Goal: Information Seeking & Learning: Understand process/instructions

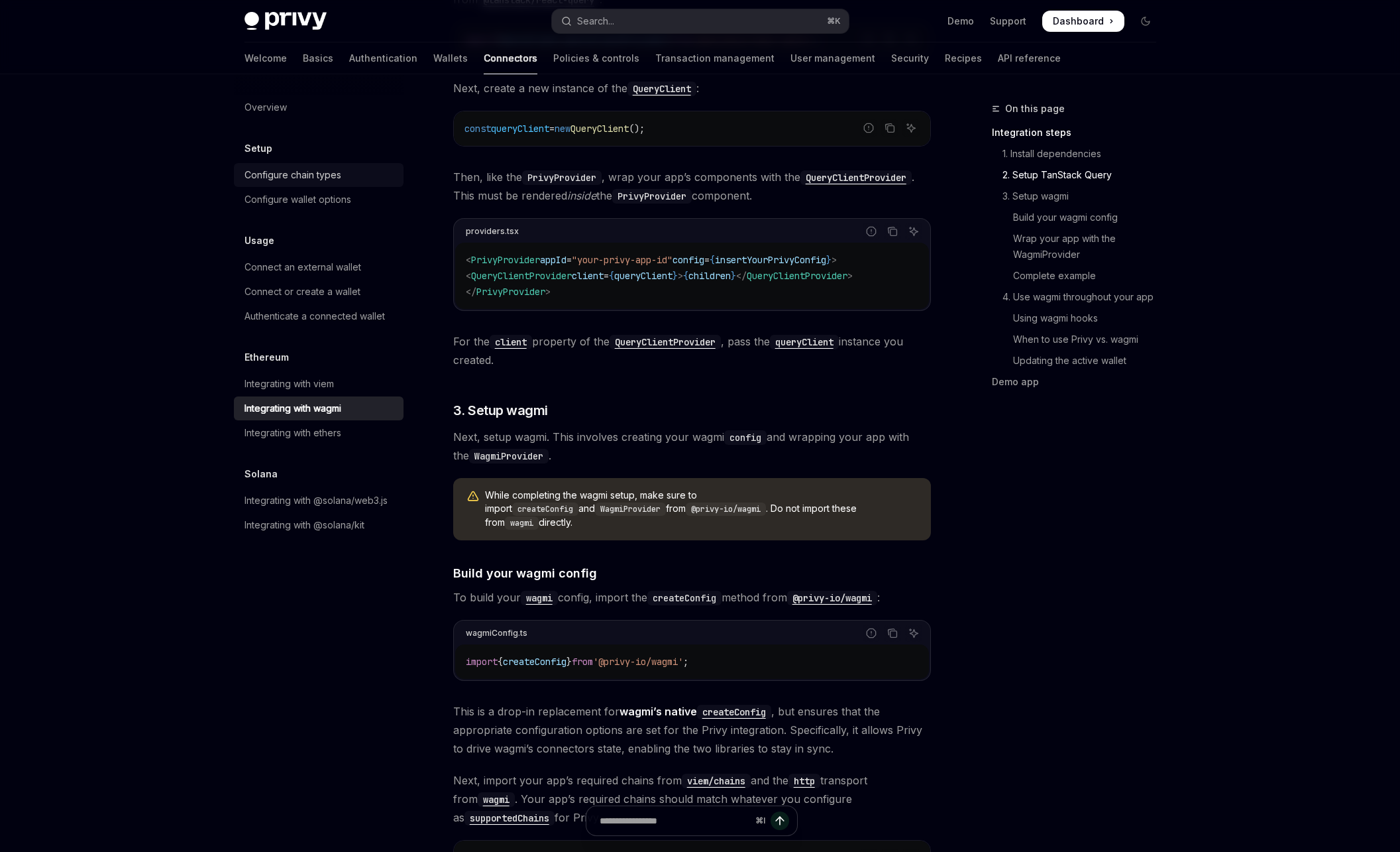
click at [327, 171] on div "Configure chain types" at bounding box center [293, 175] width 97 height 16
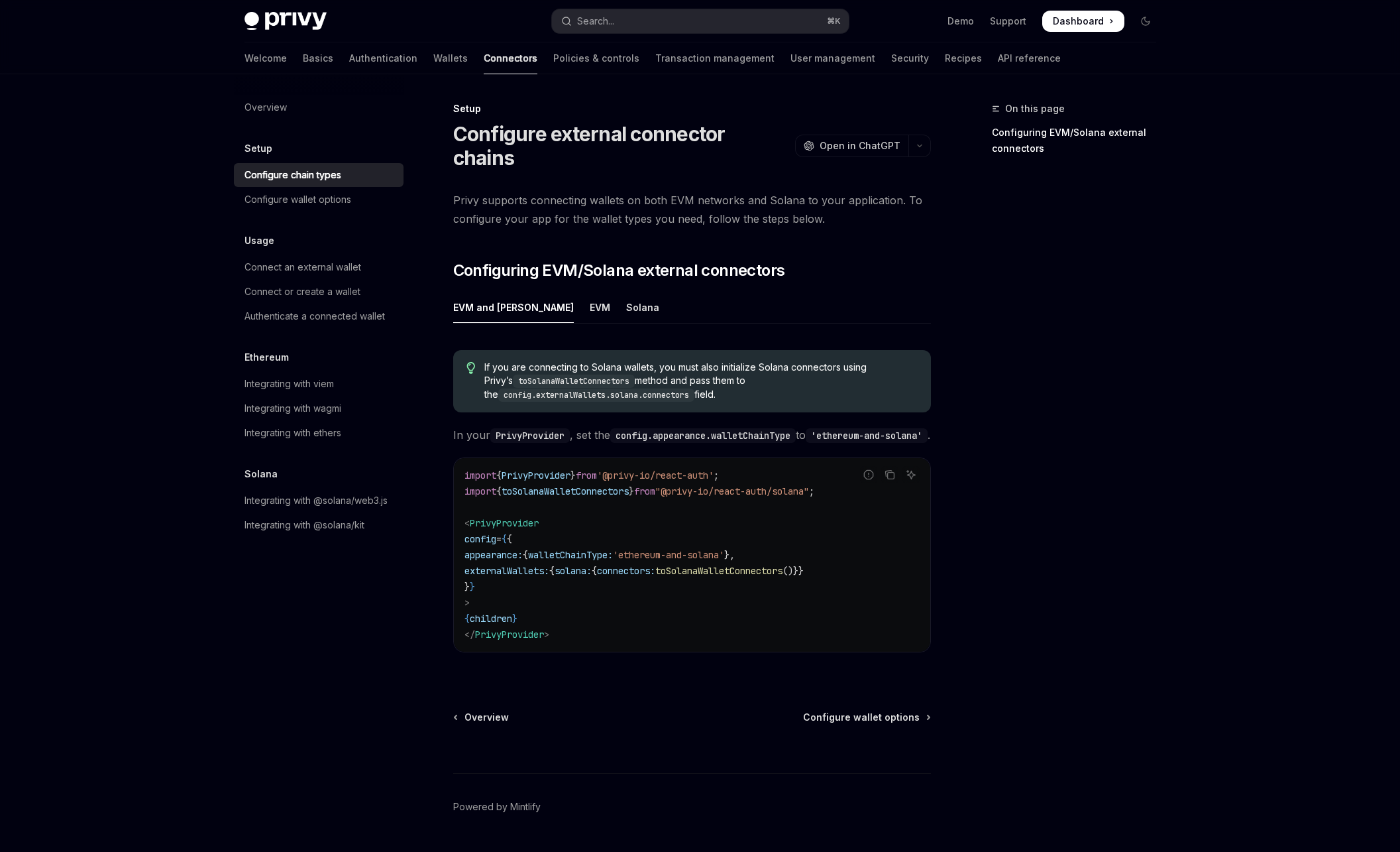
click at [325, 153] on div "Setup" at bounding box center [319, 148] width 170 height 16
click at [261, 151] on h5 "Setup" at bounding box center [258, 148] width 28 height 16
click at [303, 57] on link "Basics" at bounding box center [318, 58] width 30 height 32
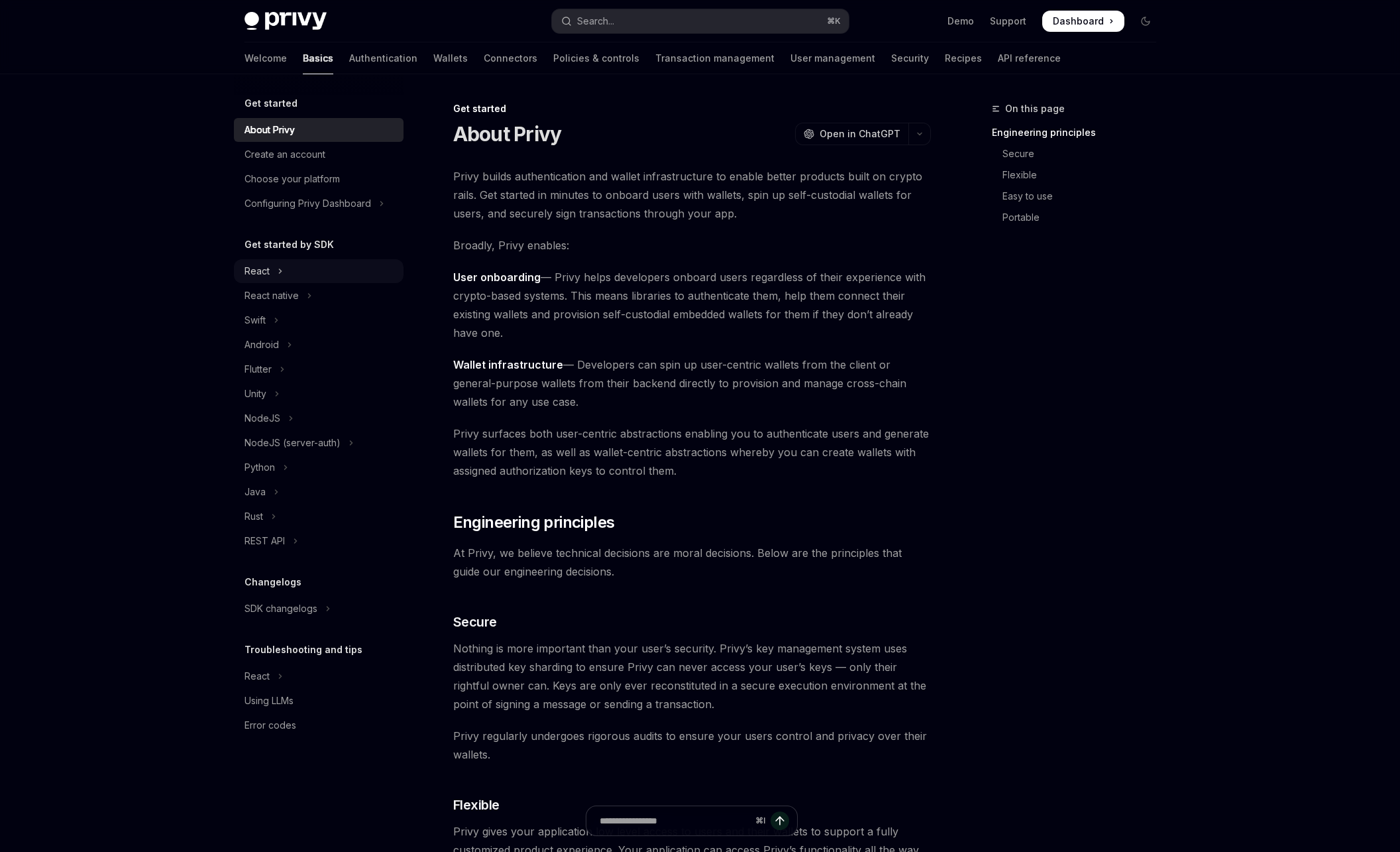
click at [288, 269] on button "React" at bounding box center [319, 271] width 170 height 24
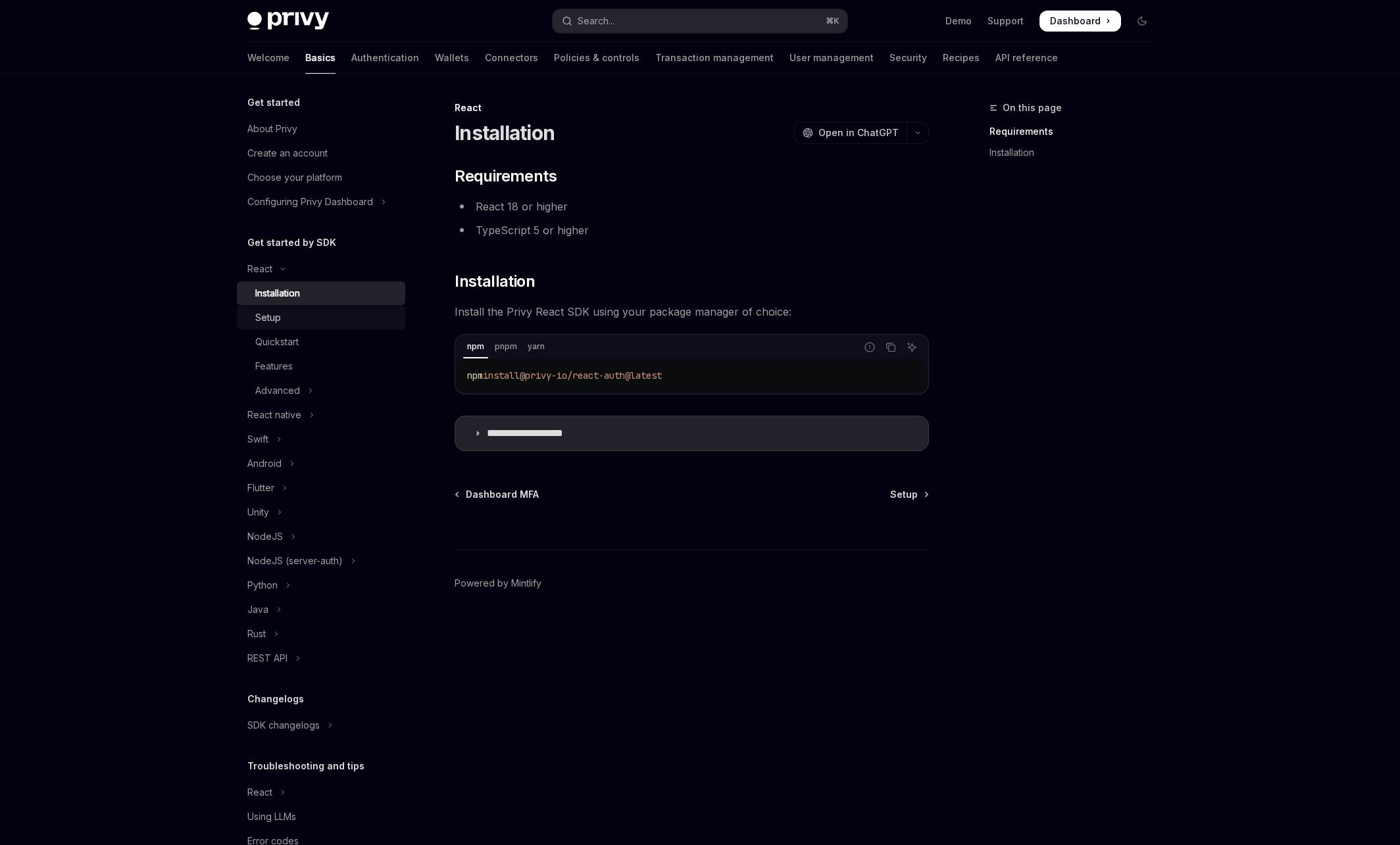
click at [338, 321] on div "Setup" at bounding box center [326, 317] width 142 height 15
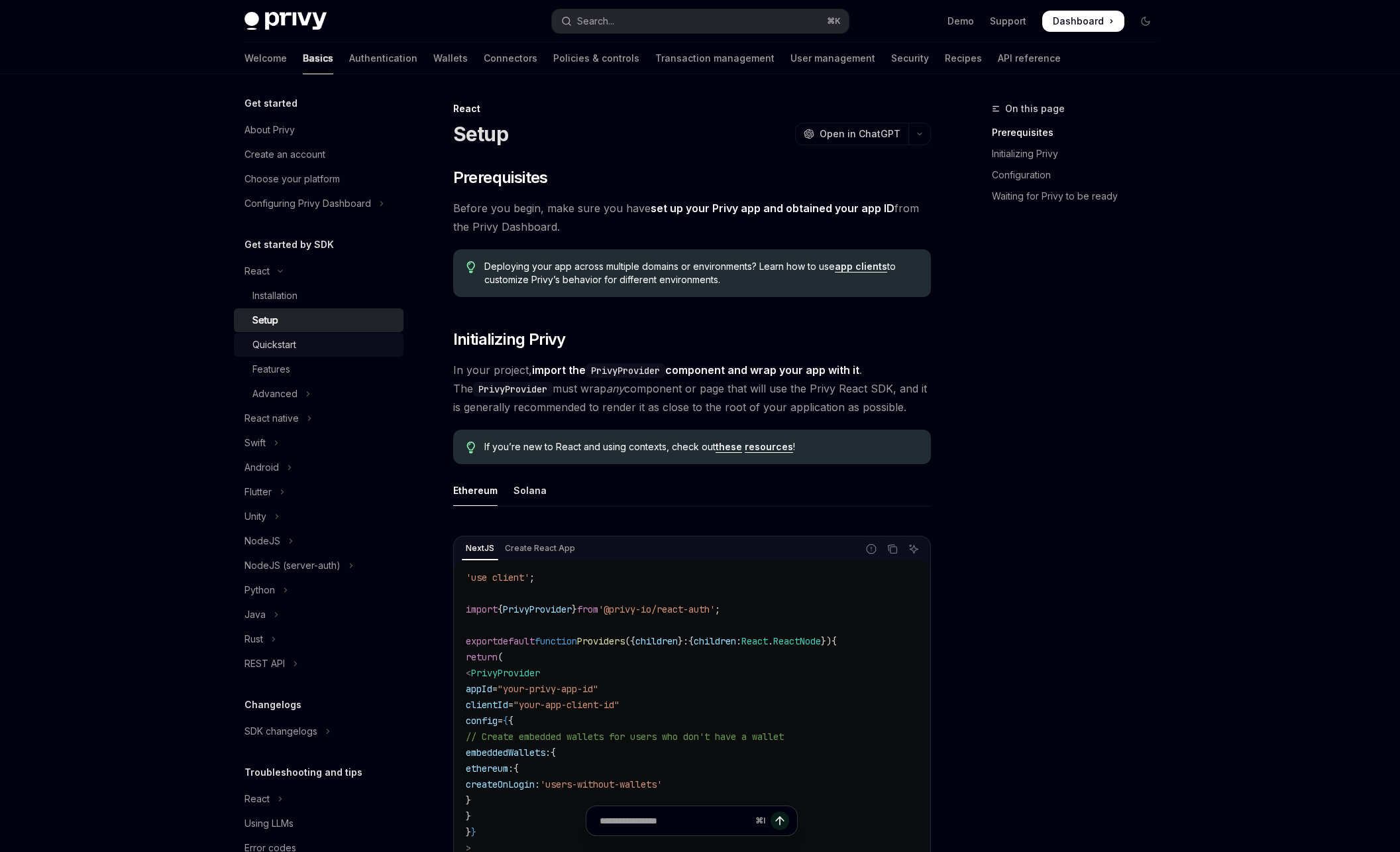
click at [373, 345] on div "Quickstart" at bounding box center [323, 345] width 143 height 16
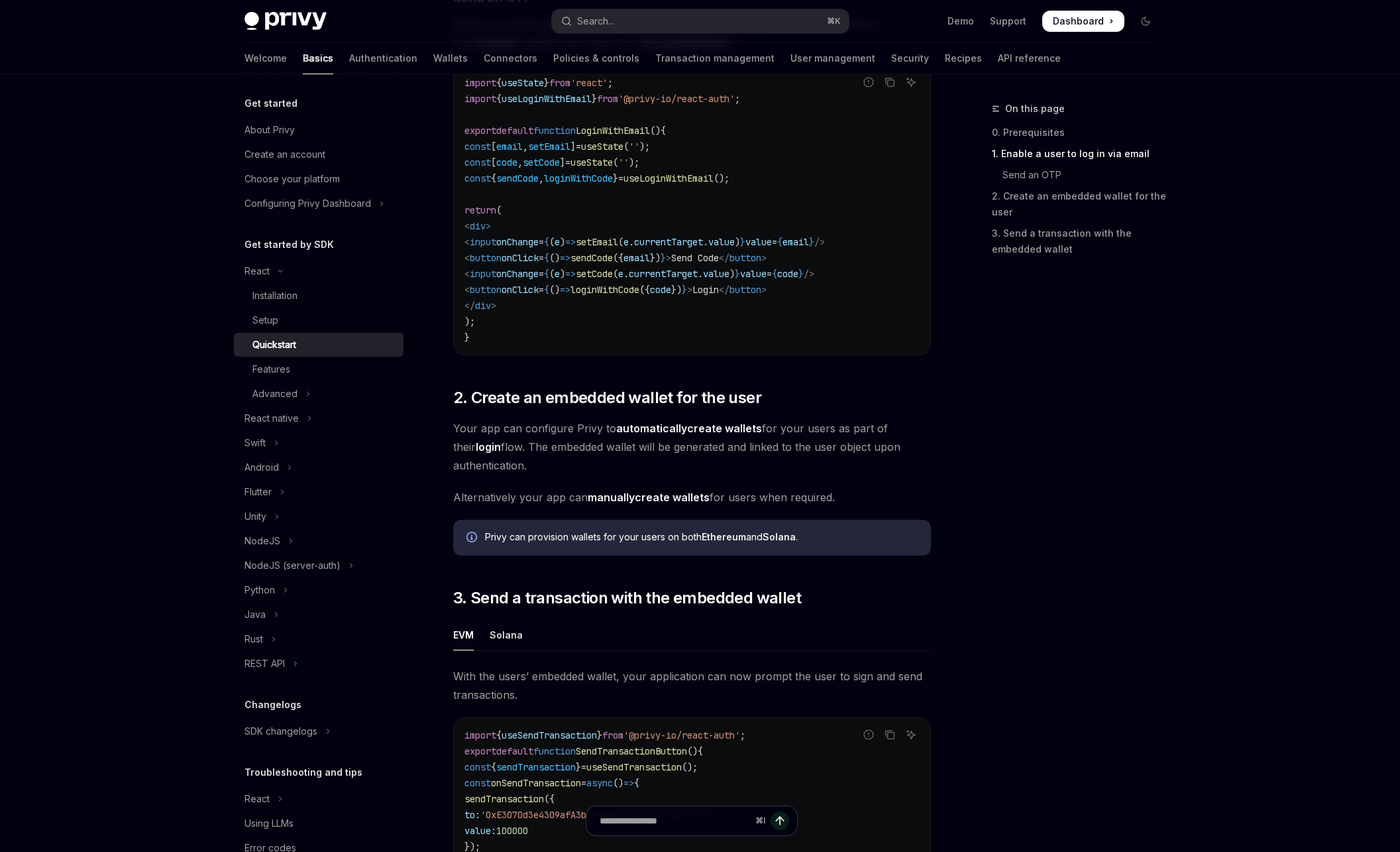
scroll to position [445, 0]
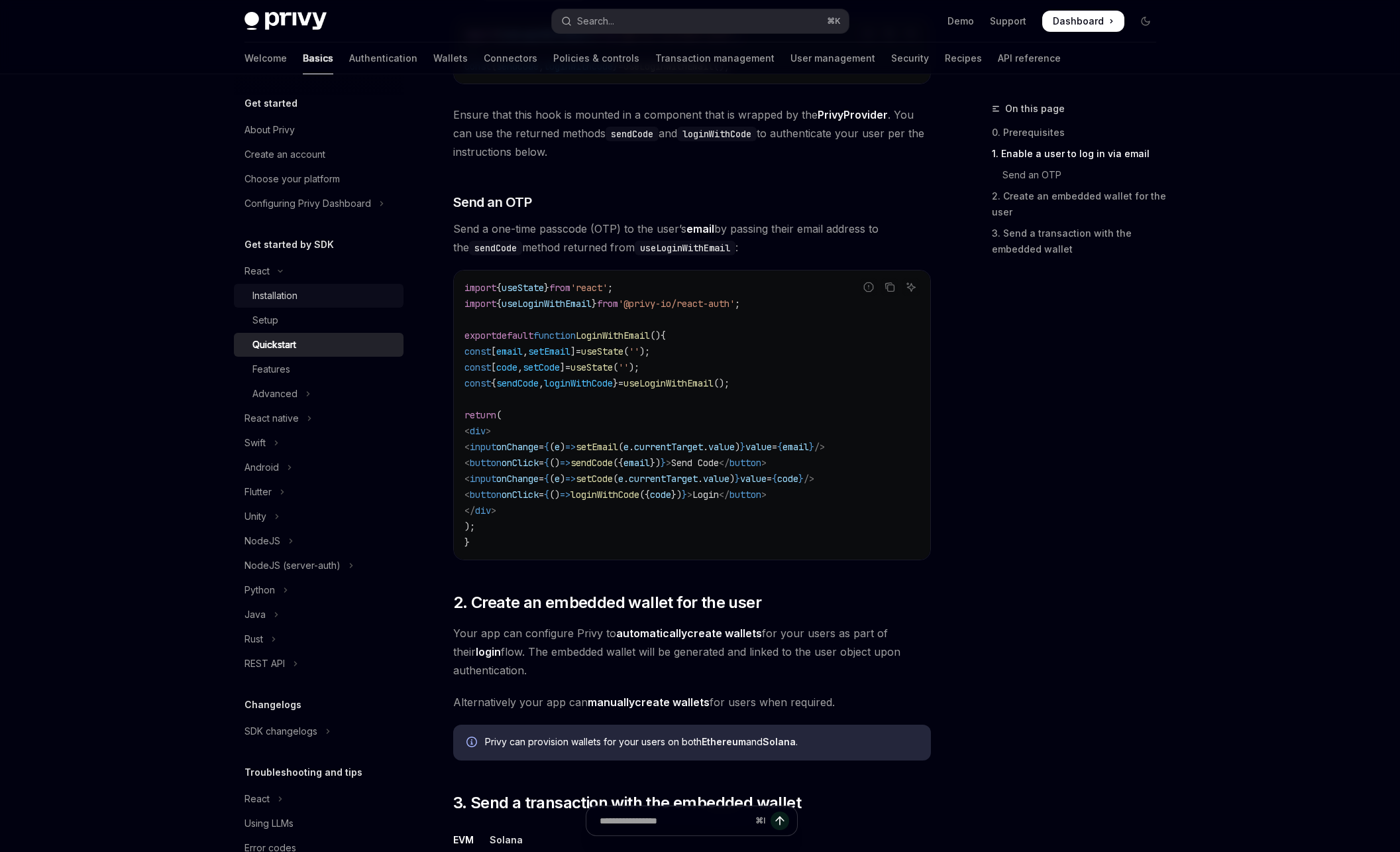
click at [317, 300] on div "Installation" at bounding box center [323, 296] width 143 height 16
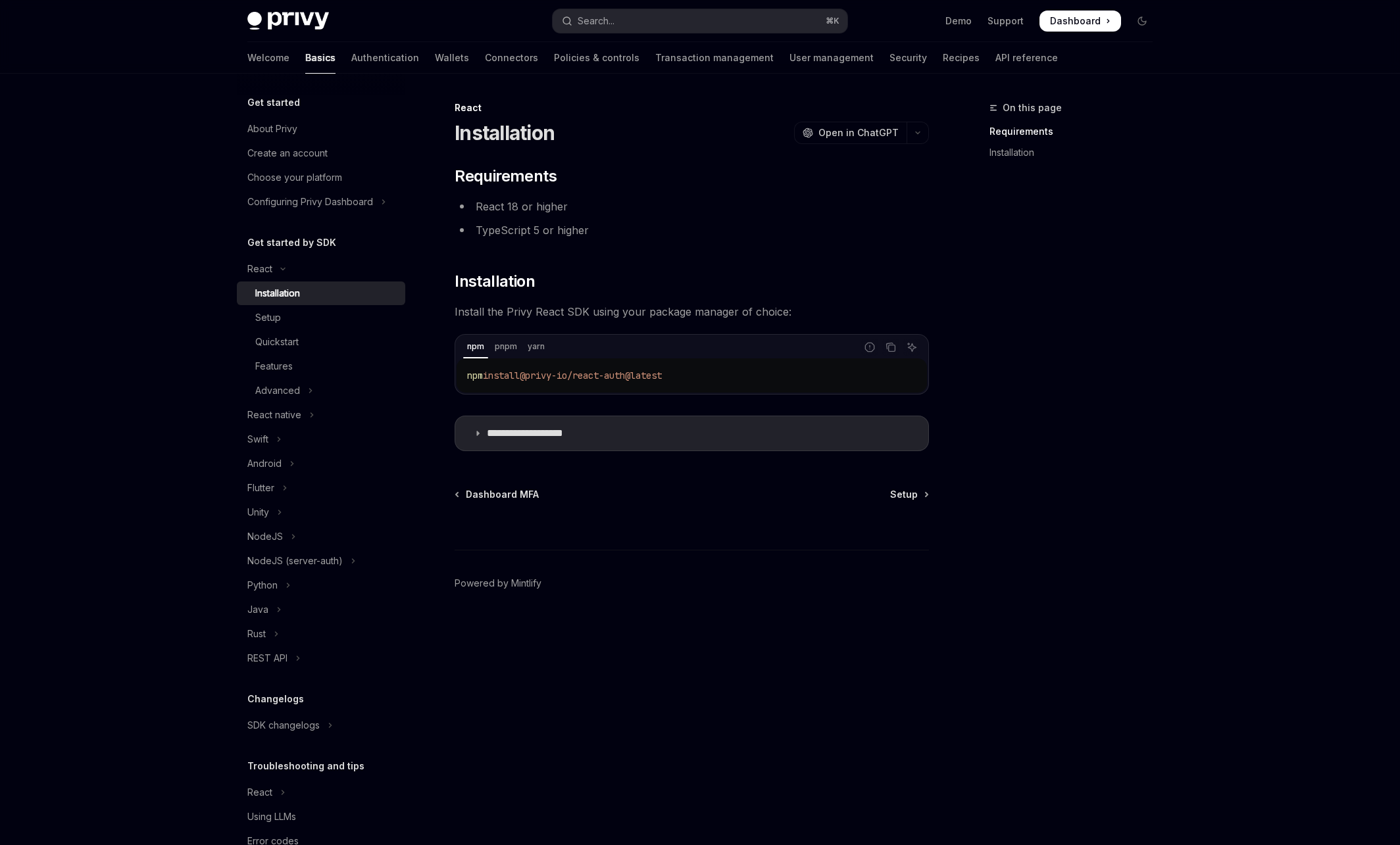
drag, startPoint x: 713, startPoint y: 373, endPoint x: 534, endPoint y: 373, distance: 179.0
click at [534, 373] on code "npm install @privy-io/react-auth@latest" at bounding box center [691, 376] width 449 height 15
copy span "@privy-io/react-auth@latest"
click at [309, 361] on div "Features" at bounding box center [326, 366] width 142 height 15
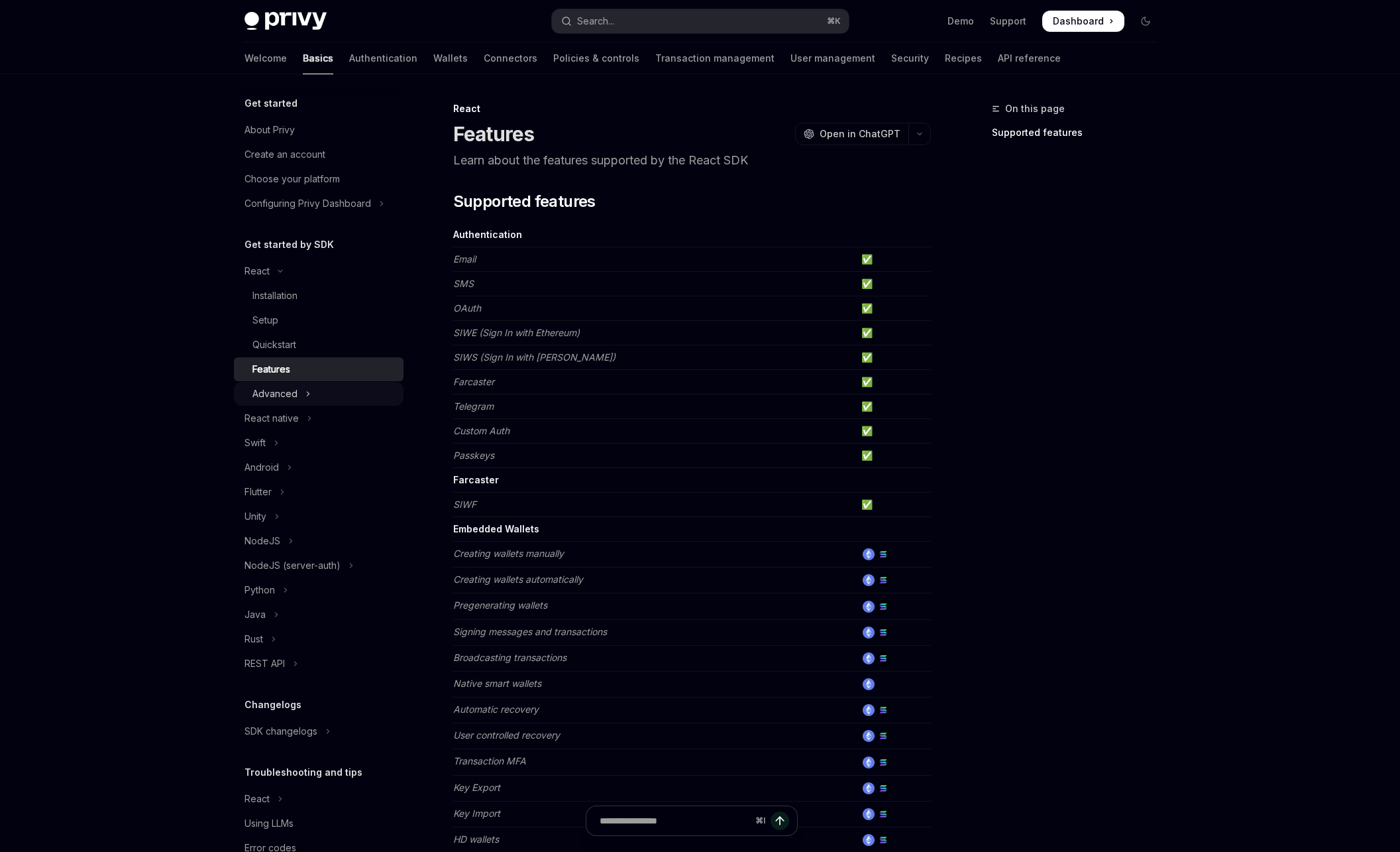
click at [315, 399] on button "Advanced" at bounding box center [319, 394] width 170 height 24
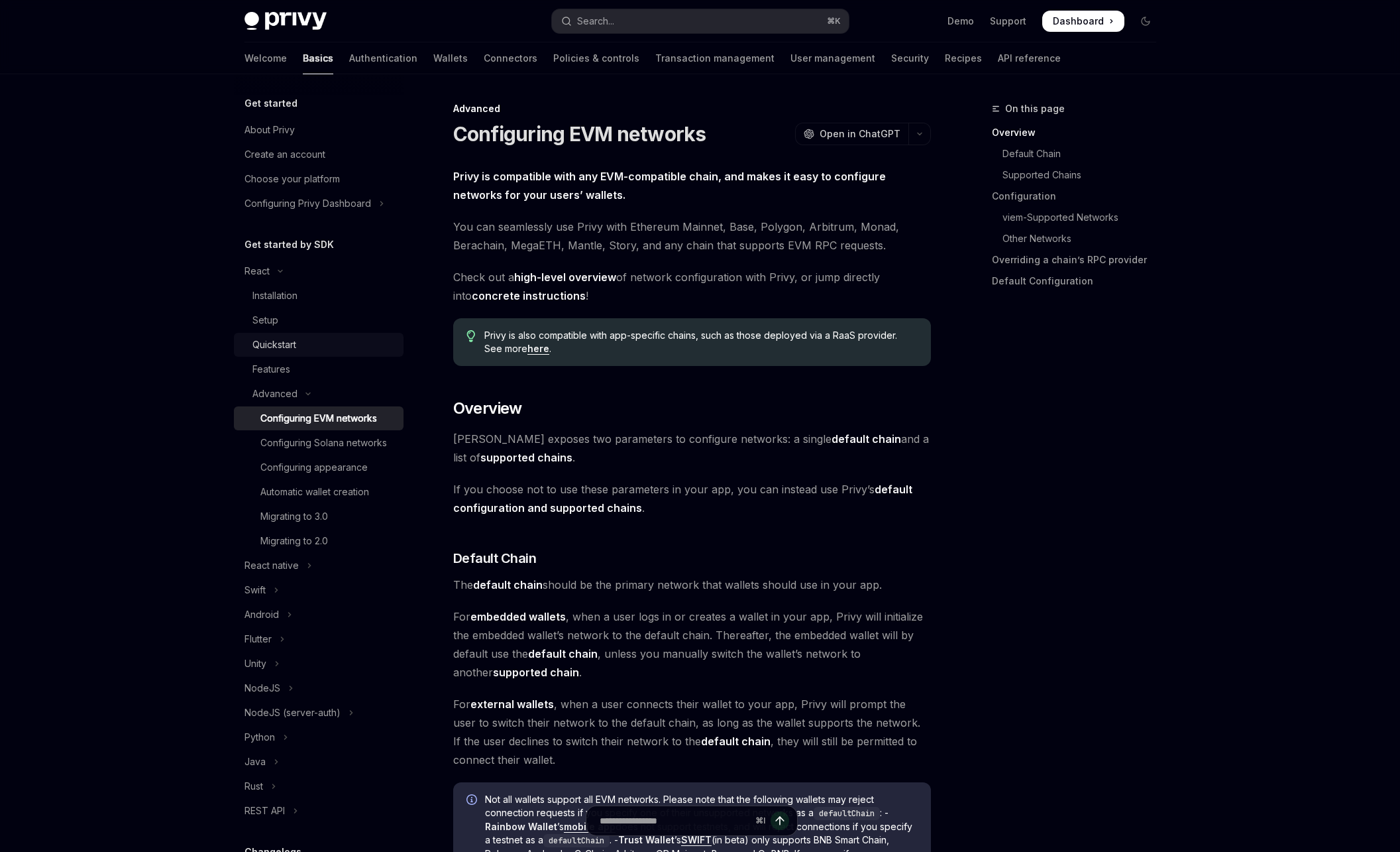
click at [301, 335] on link "Quickstart" at bounding box center [319, 345] width 170 height 24
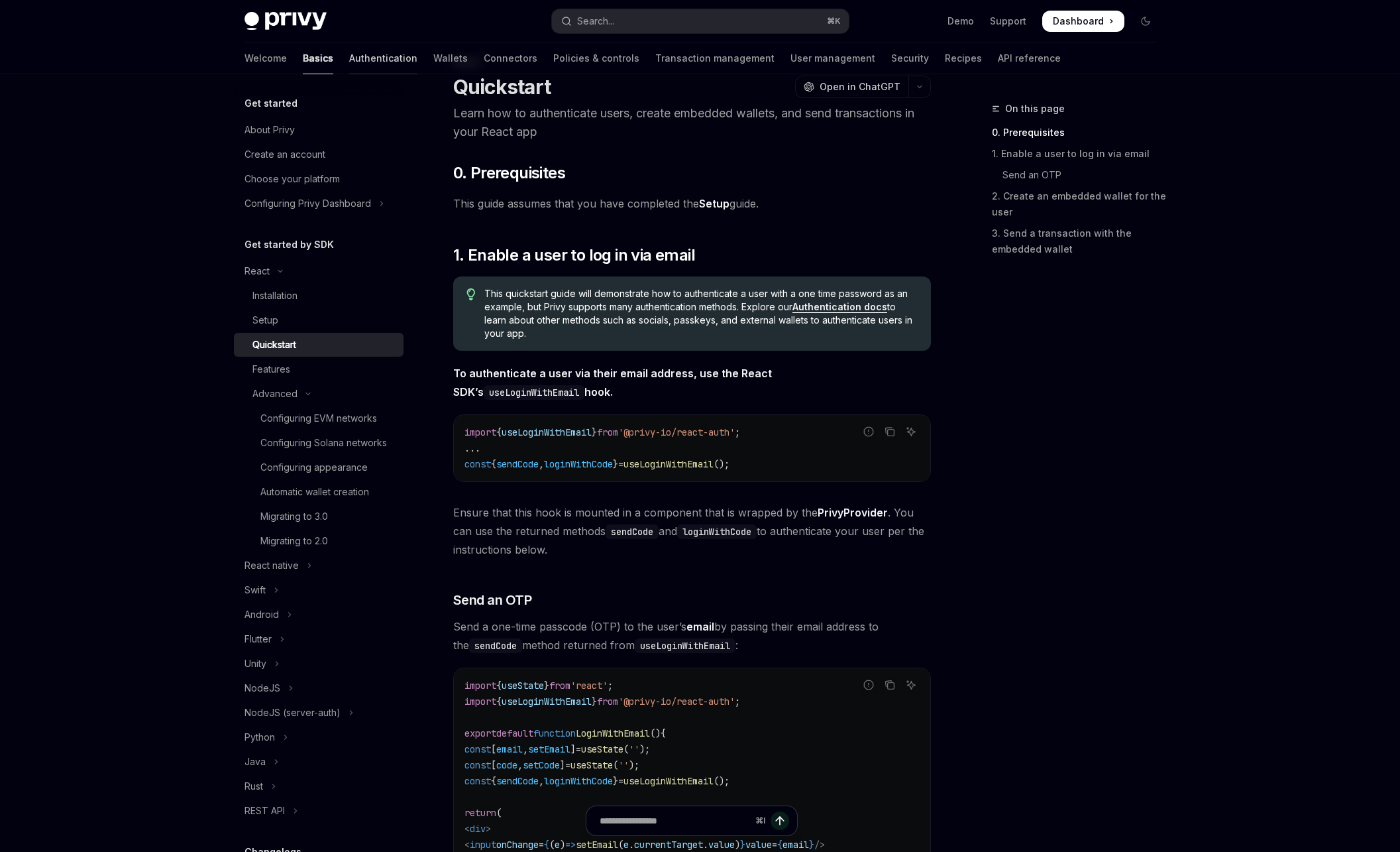
click at [349, 59] on link "Authentication" at bounding box center [383, 58] width 68 height 32
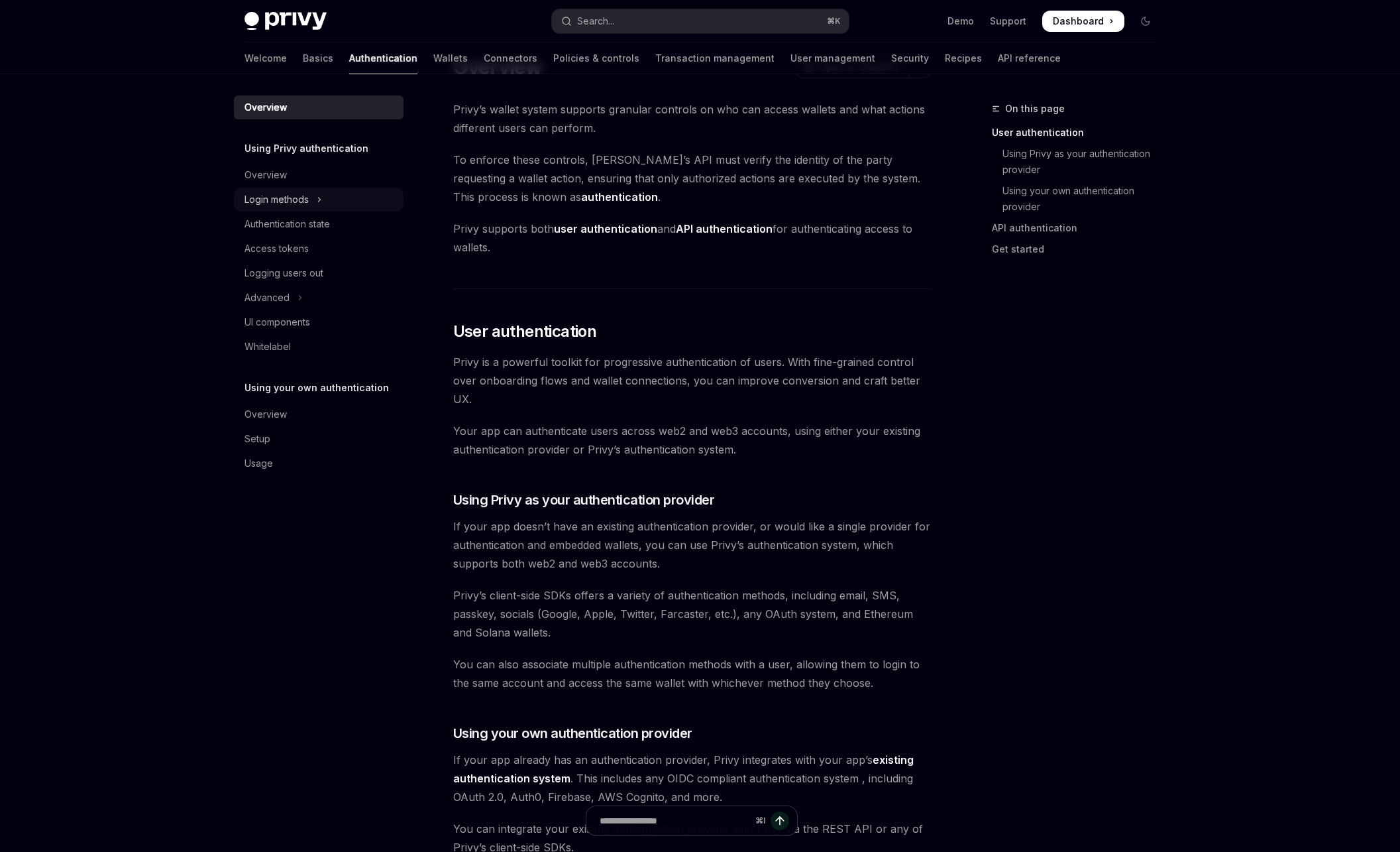
click at [337, 198] on button "Login methods" at bounding box center [319, 199] width 170 height 24
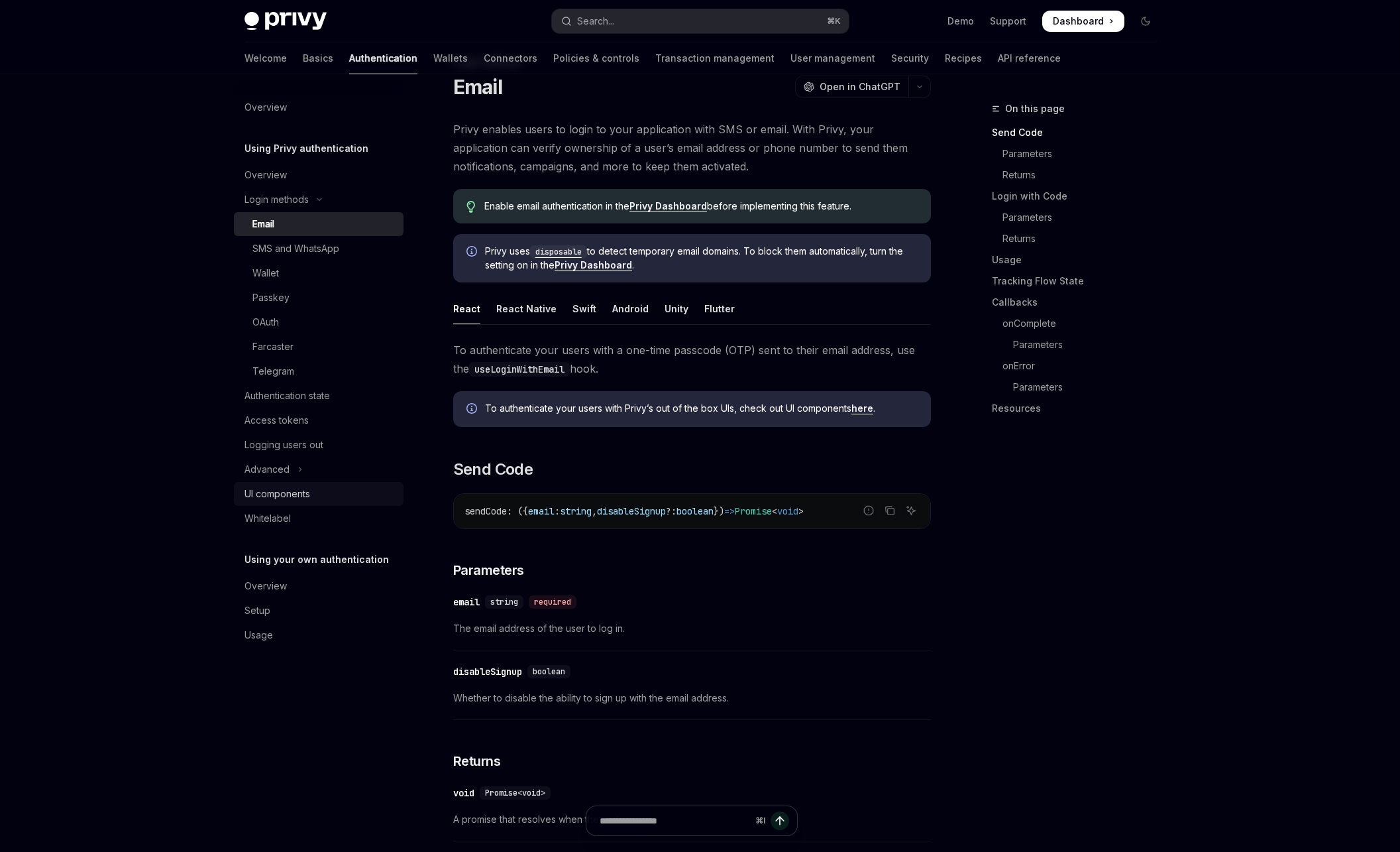
click at [308, 494] on div "UI components" at bounding box center [277, 494] width 66 height 16
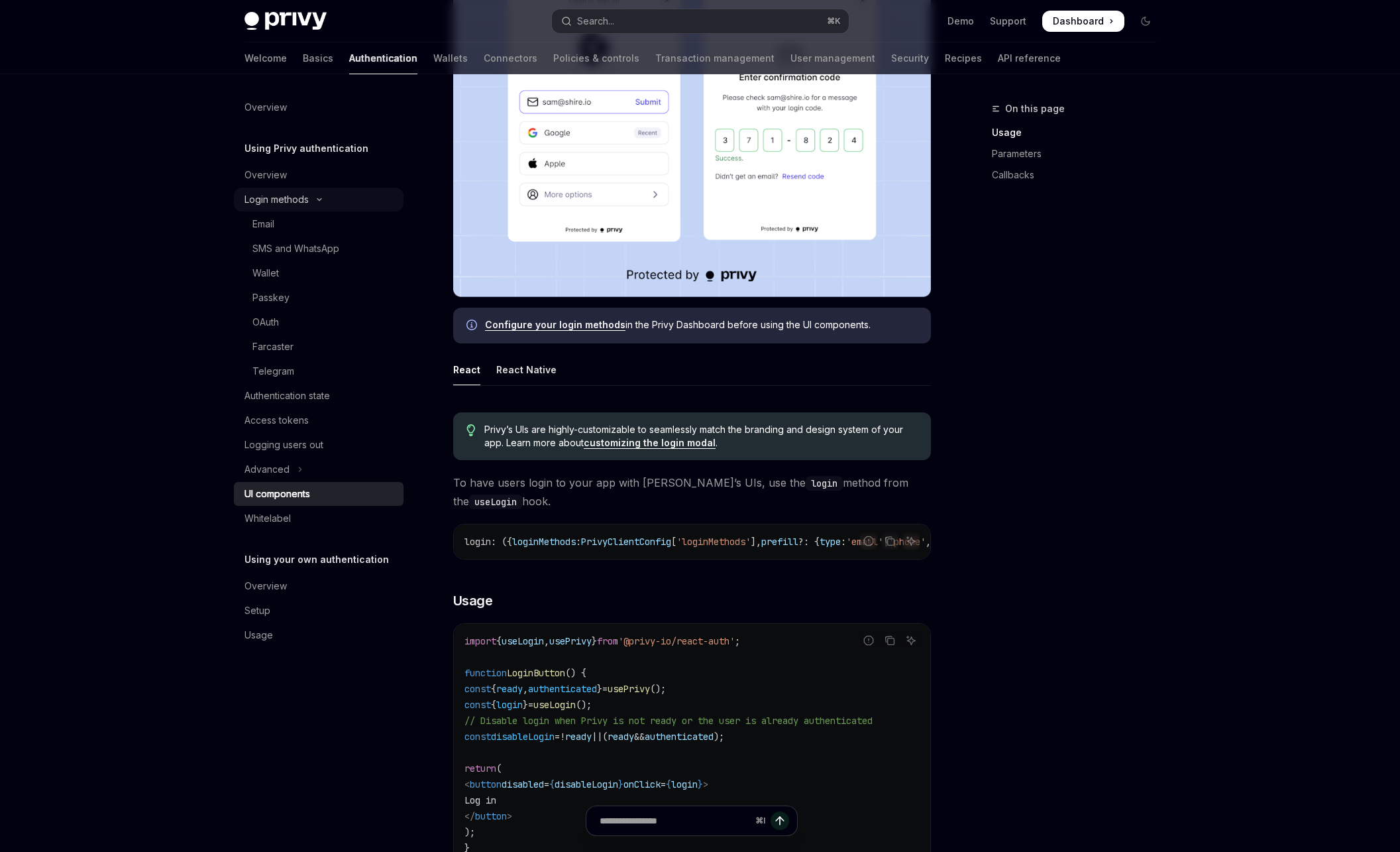
scroll to position [215, 0]
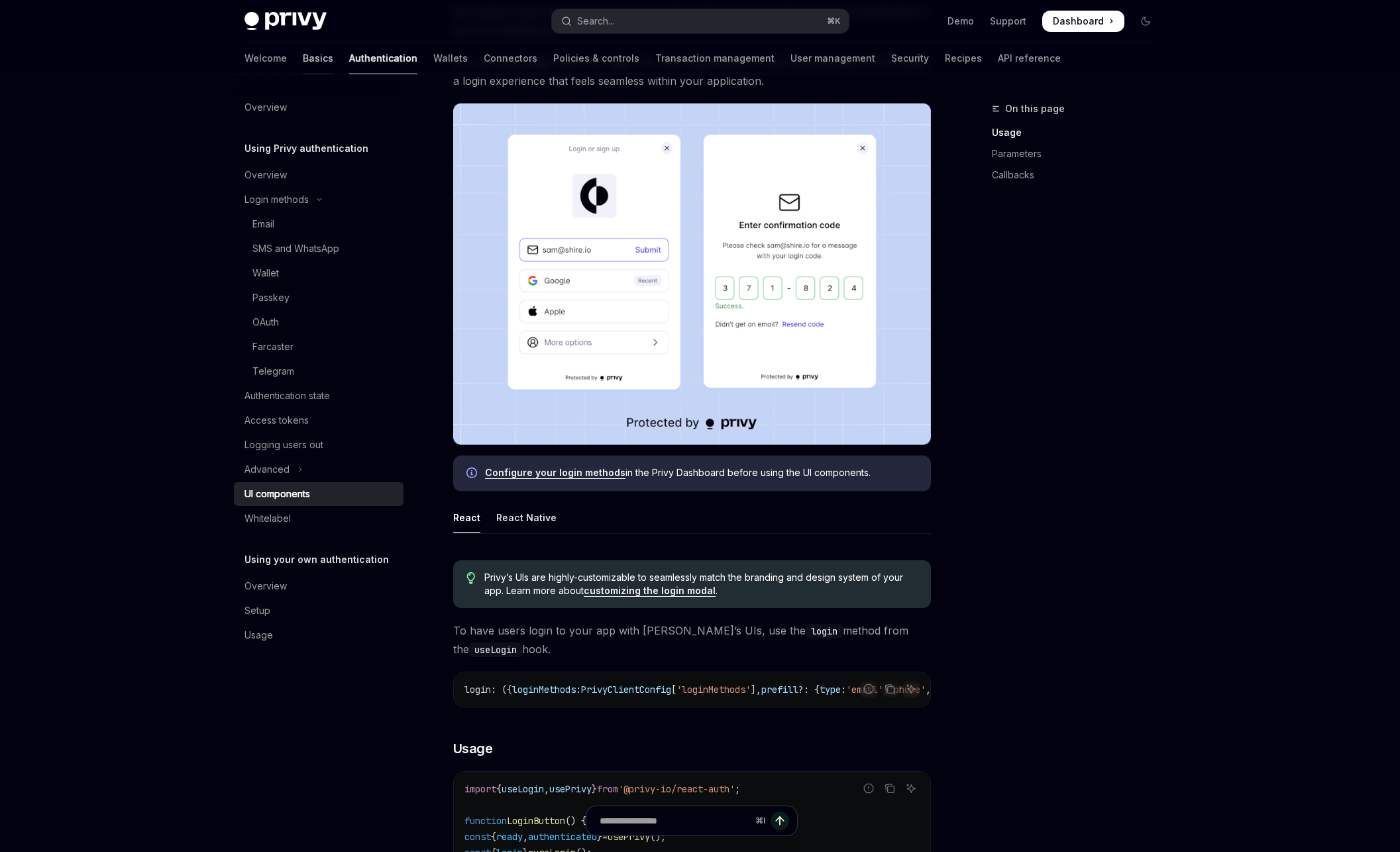
click at [303, 52] on link "Basics" at bounding box center [318, 58] width 30 height 32
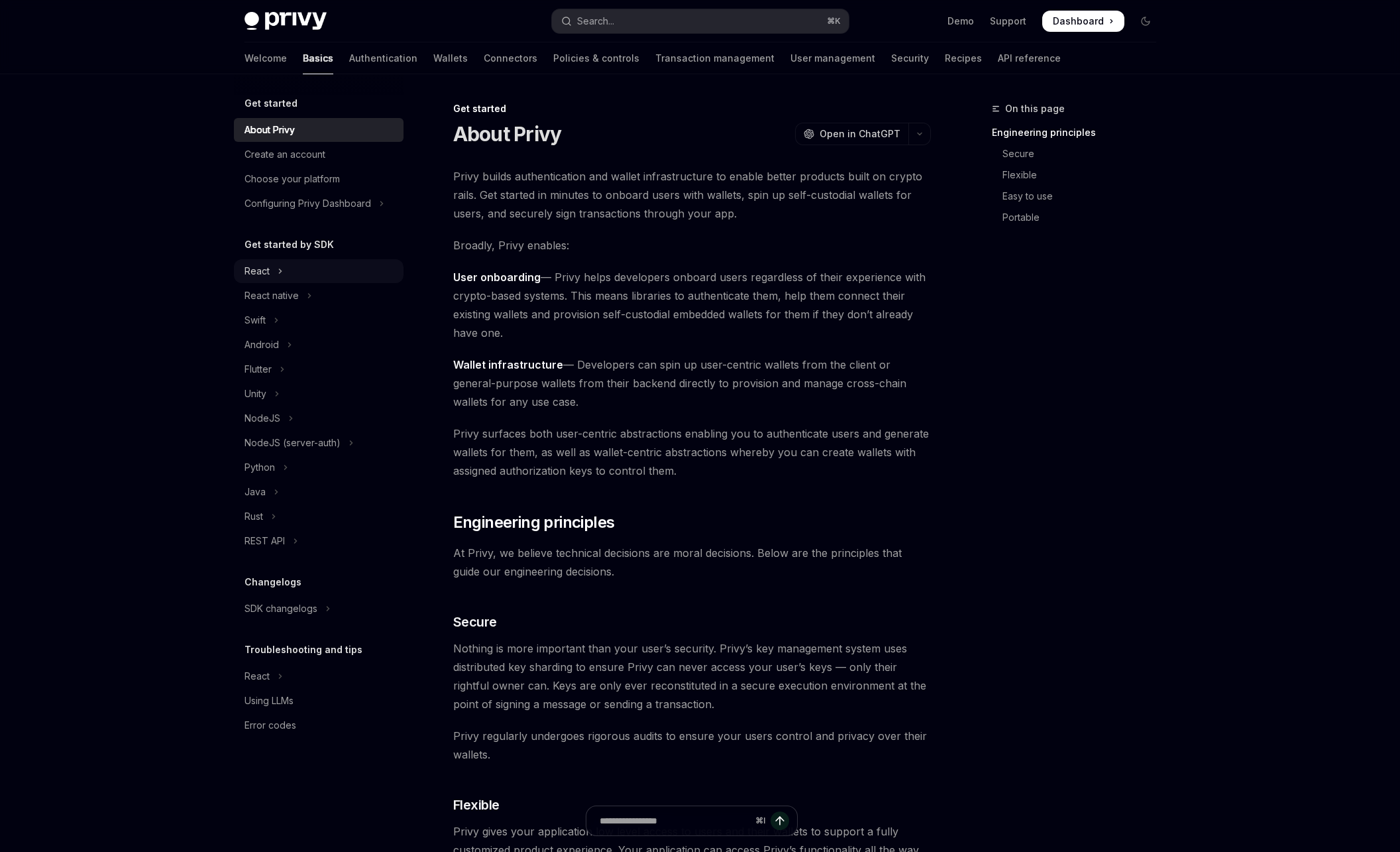
click at [308, 269] on button "React" at bounding box center [319, 271] width 170 height 24
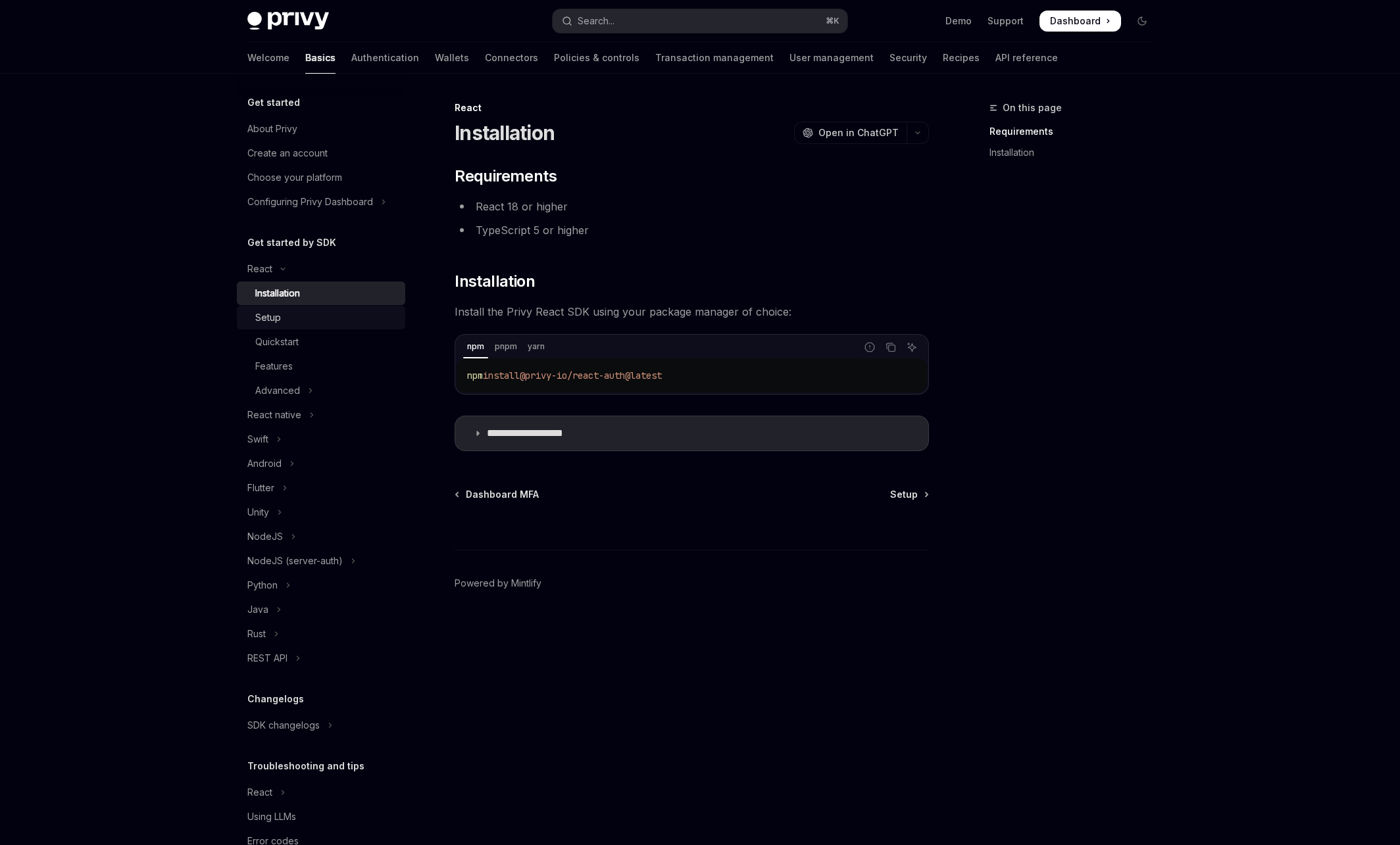
click at [304, 310] on div "Setup" at bounding box center [326, 317] width 142 height 15
type textarea "*"
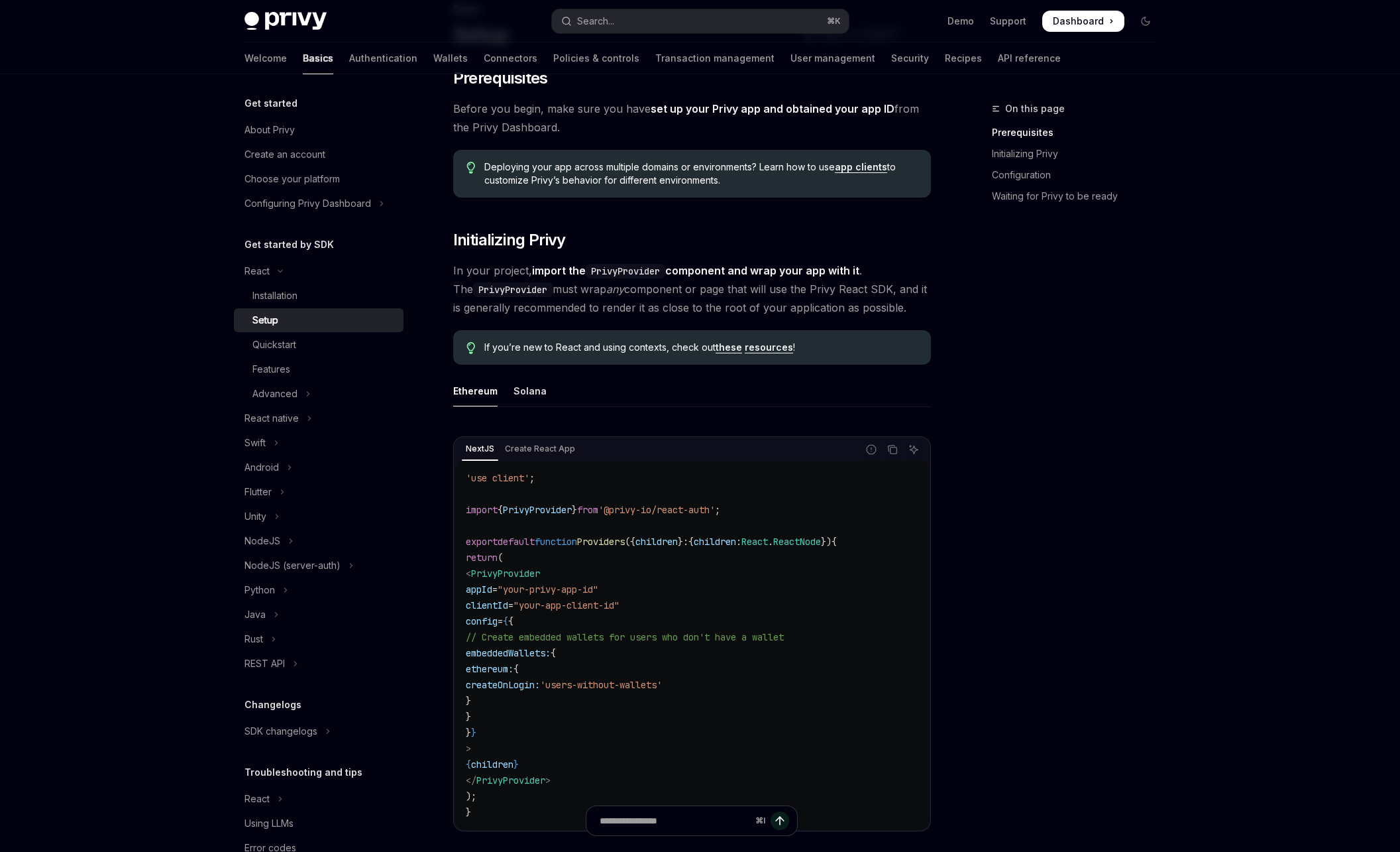
scroll to position [167, 0]
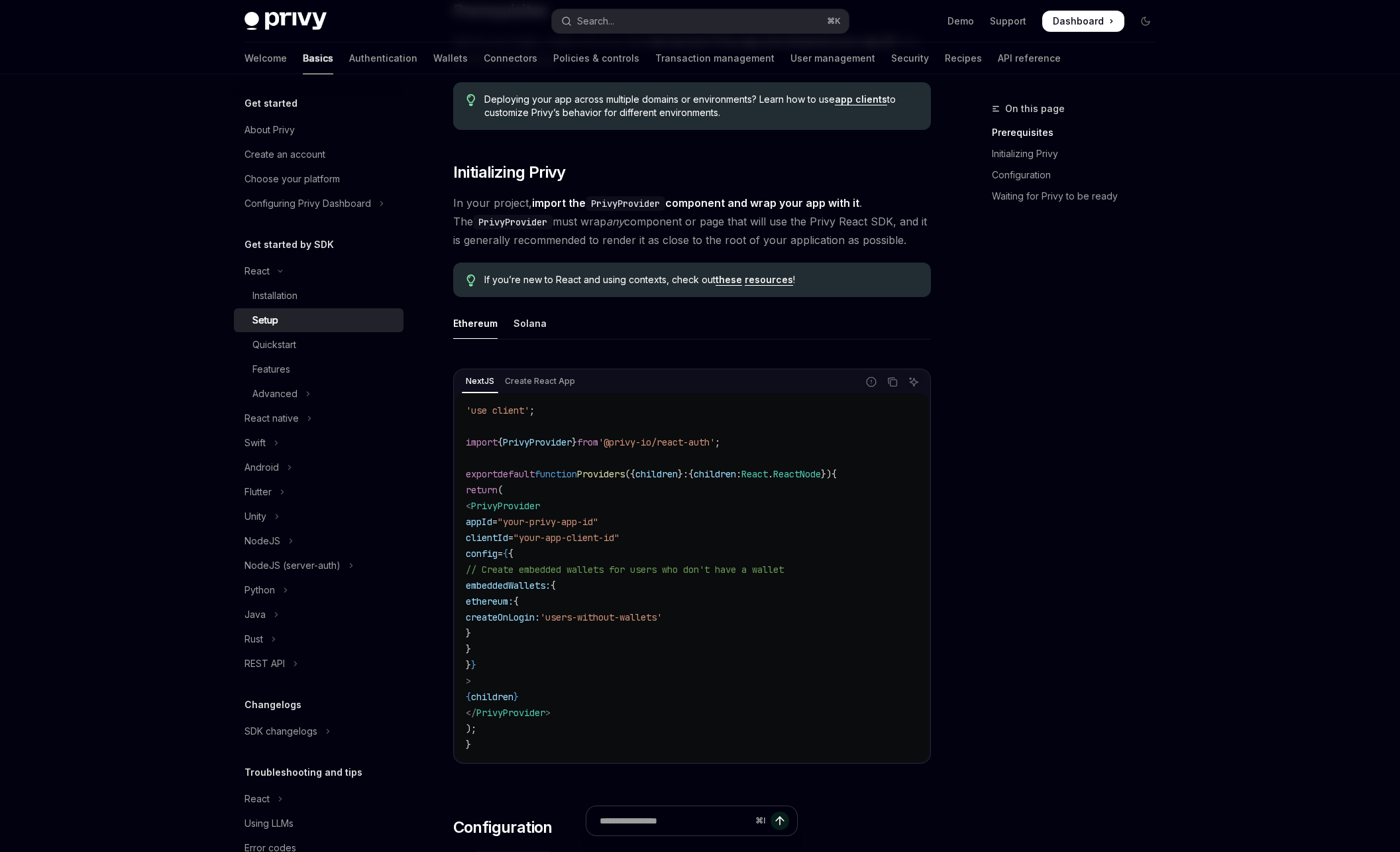
drag, startPoint x: 530, startPoint y: 685, endPoint x: 445, endPoint y: 503, distance: 200.9
copy code "< PrivyProvider appId = "your-privy-app-id" clientId = "your-app-client-id" con…"
drag, startPoint x: 781, startPoint y: 441, endPoint x: 457, endPoint y: 446, distance: 324.0
click at [457, 446] on div "'use client' ; import { PrivyProvider } from '@privy-io/react-auth' ; export de…" at bounding box center [691, 577] width 474 height 368
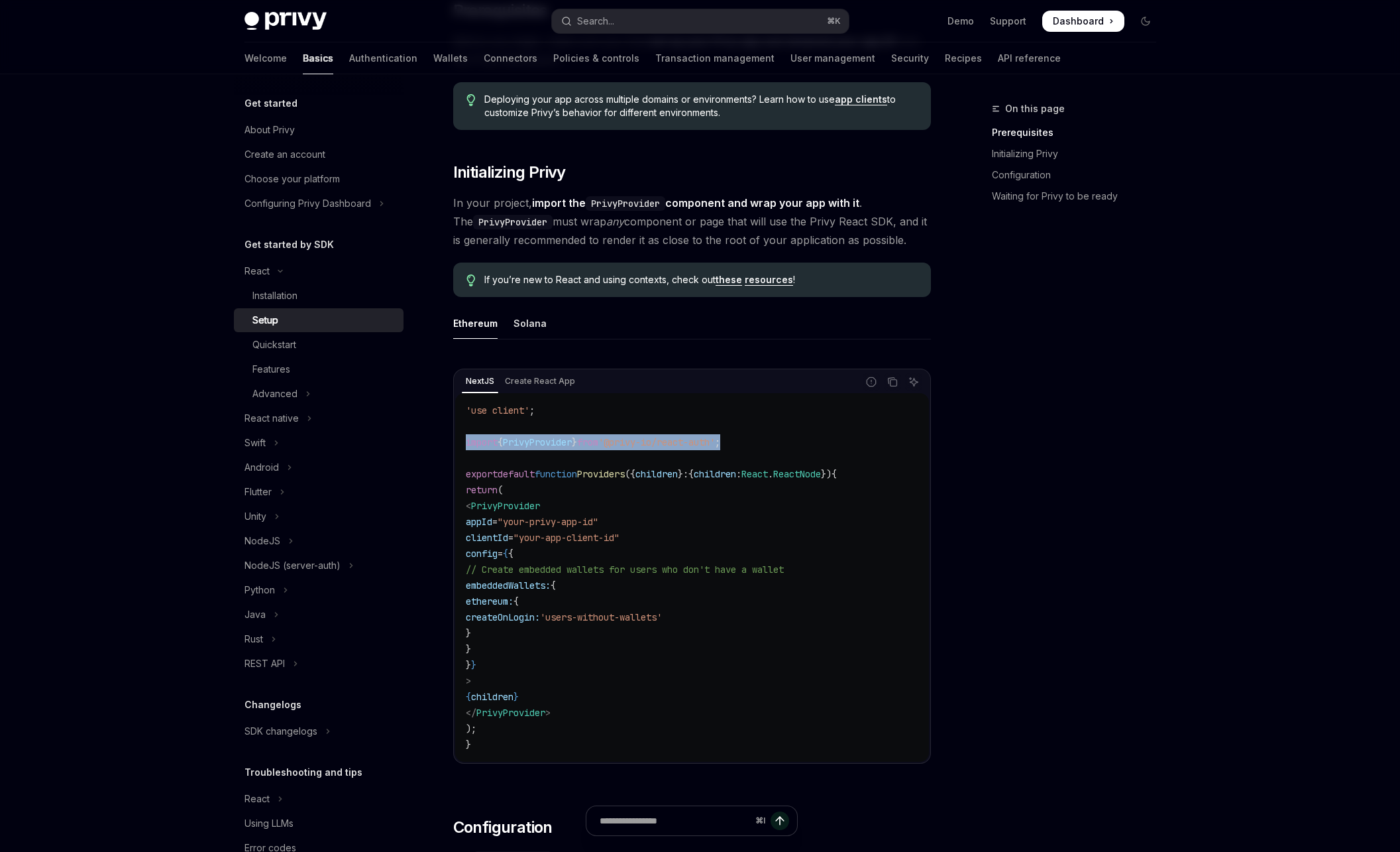
copy span "import { PrivyProvider } from '@privy-io/react-auth' ;"
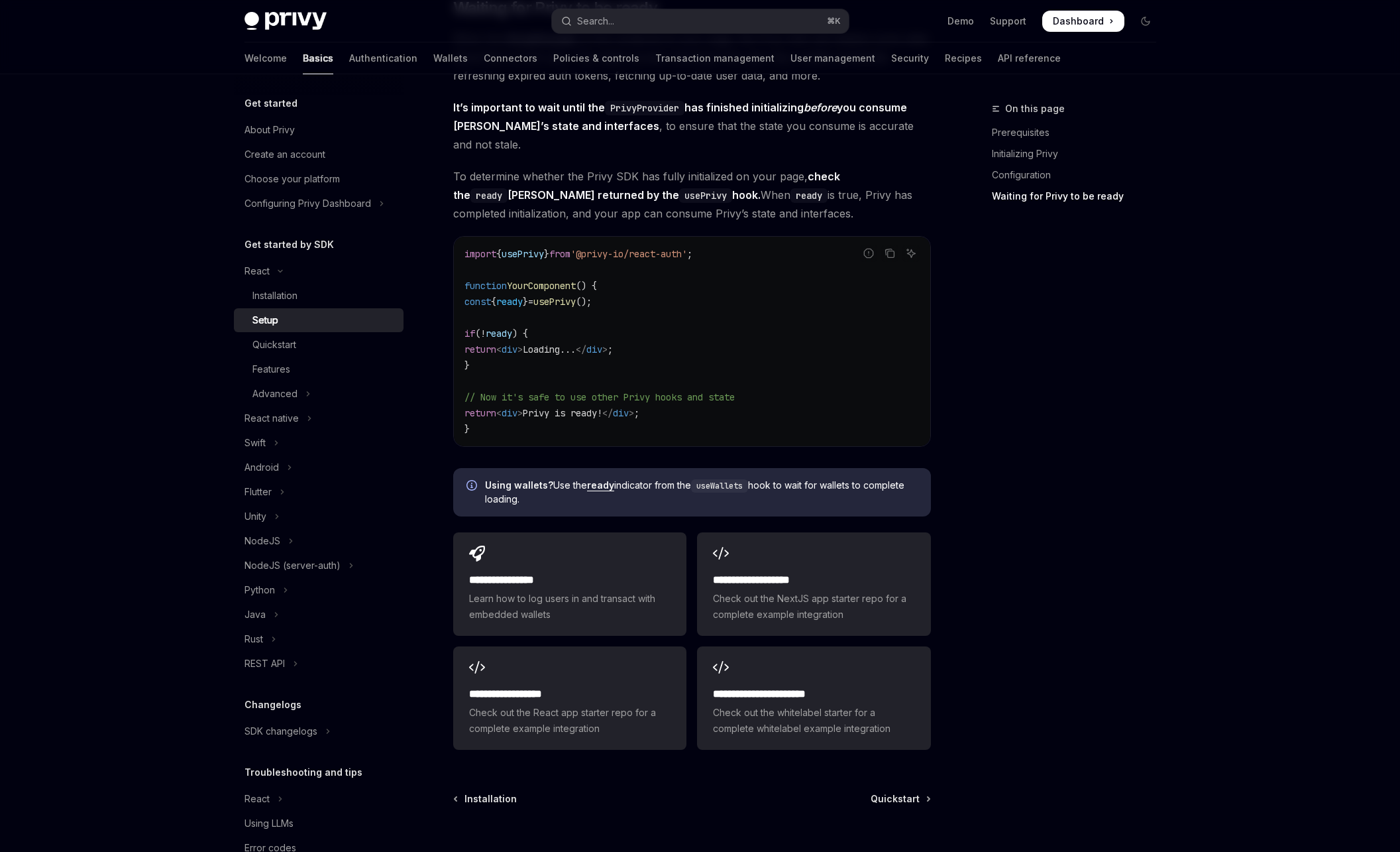
scroll to position [1411, 0]
